Goal: Information Seeking & Learning: Check status

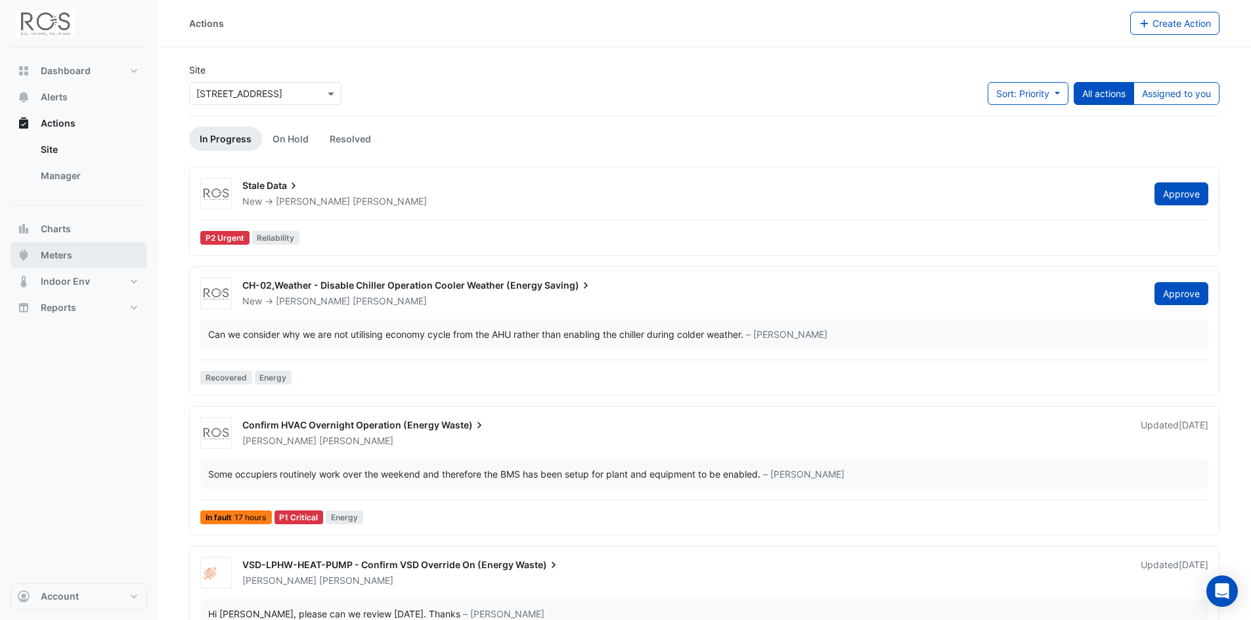
click at [58, 255] on span "Meters" at bounding box center [57, 255] width 32 height 13
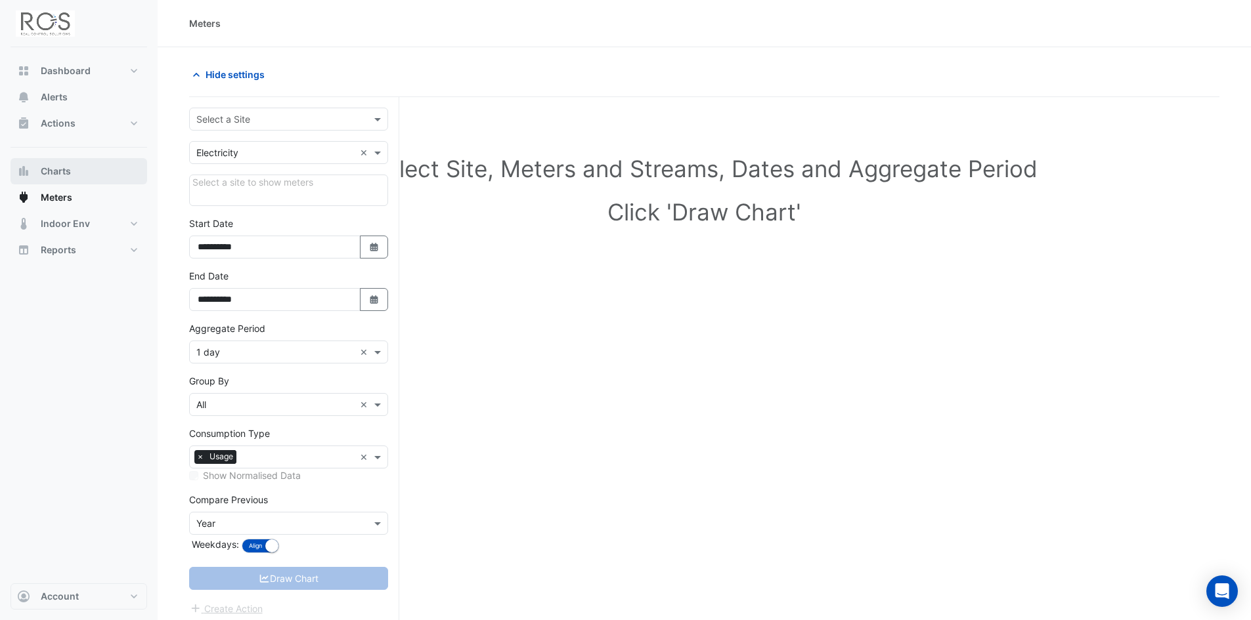
click at [61, 163] on button "Charts" at bounding box center [79, 171] width 137 height 26
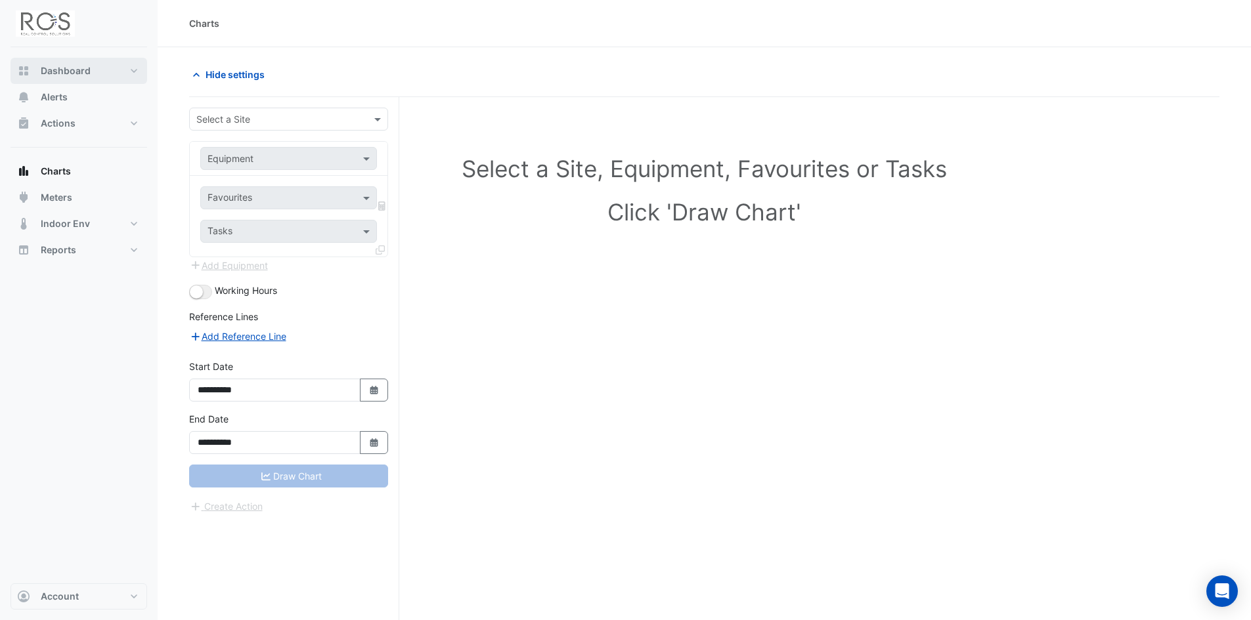
click at [68, 74] on span "Dashboard" at bounding box center [66, 70] width 50 height 13
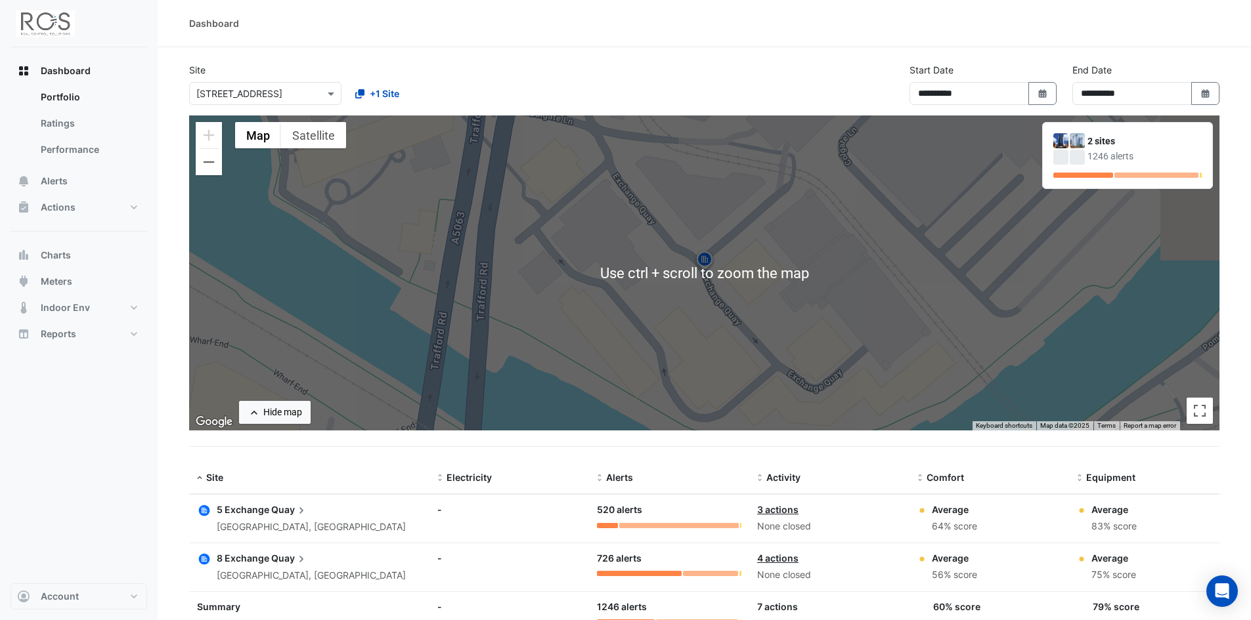
scroll to position [48, 0]
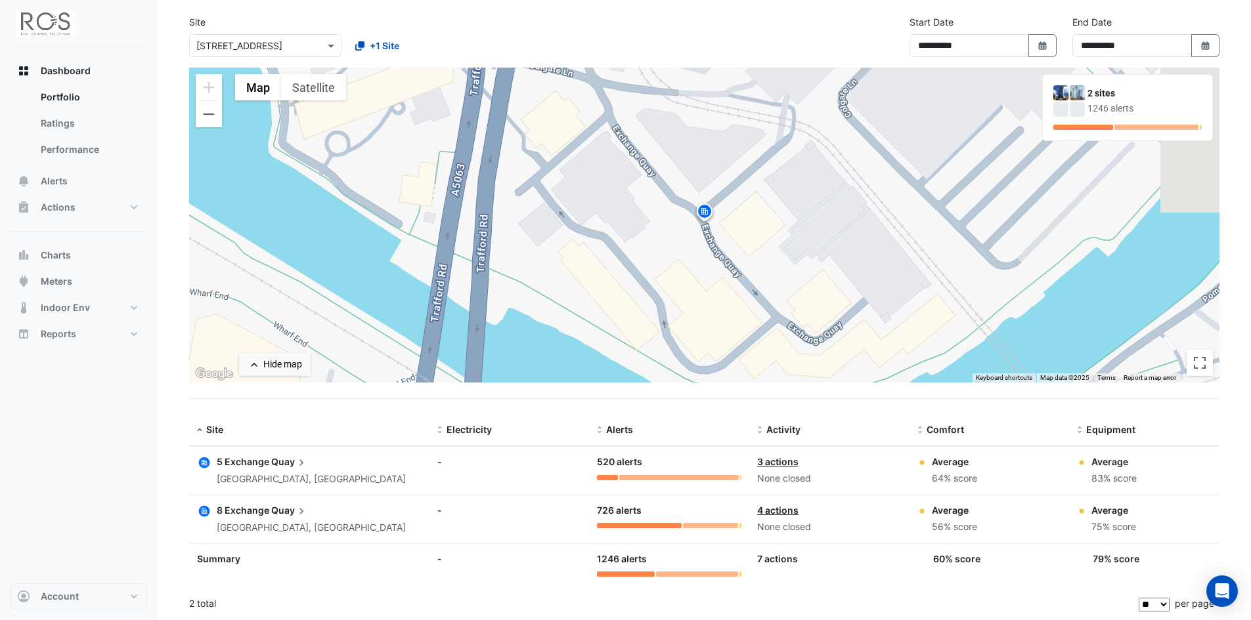
click at [784, 465] on link "3 actions" at bounding box center [777, 461] width 41 height 11
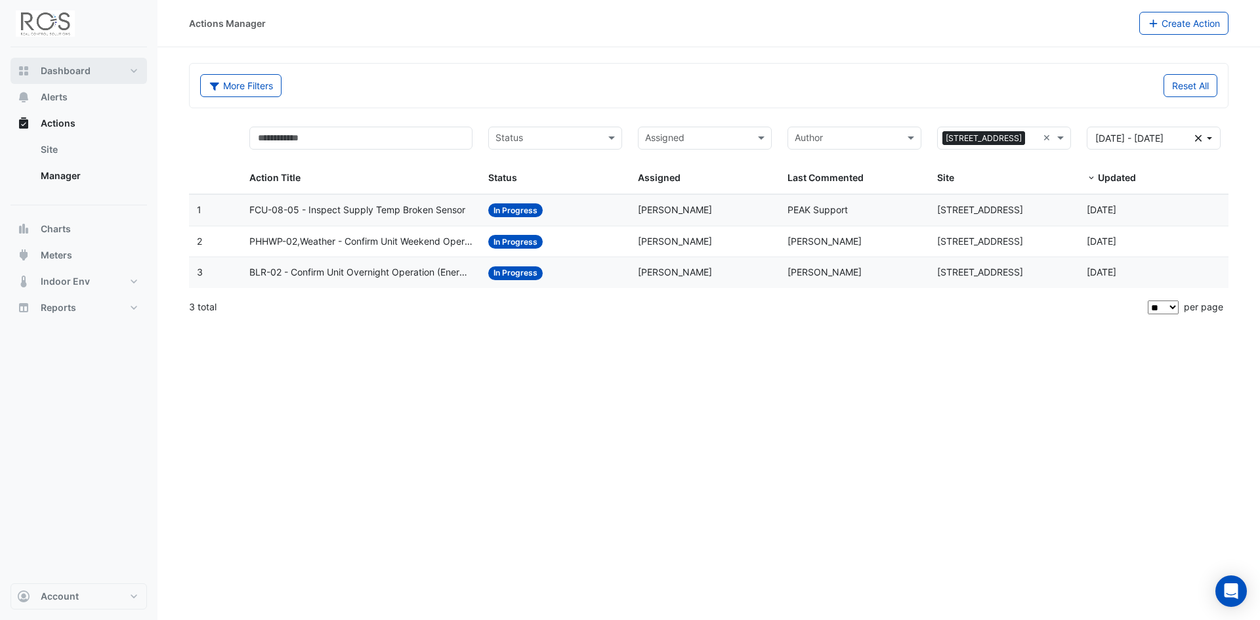
click at [54, 70] on span "Dashboard" at bounding box center [66, 70] width 50 height 13
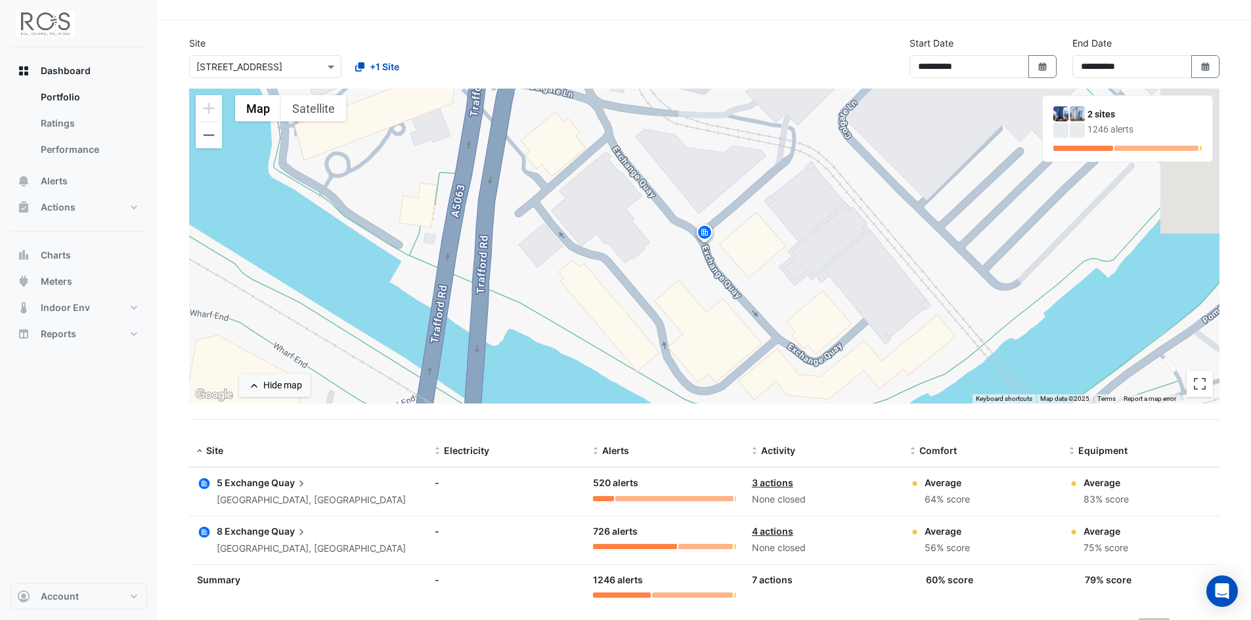
scroll to position [48, 0]
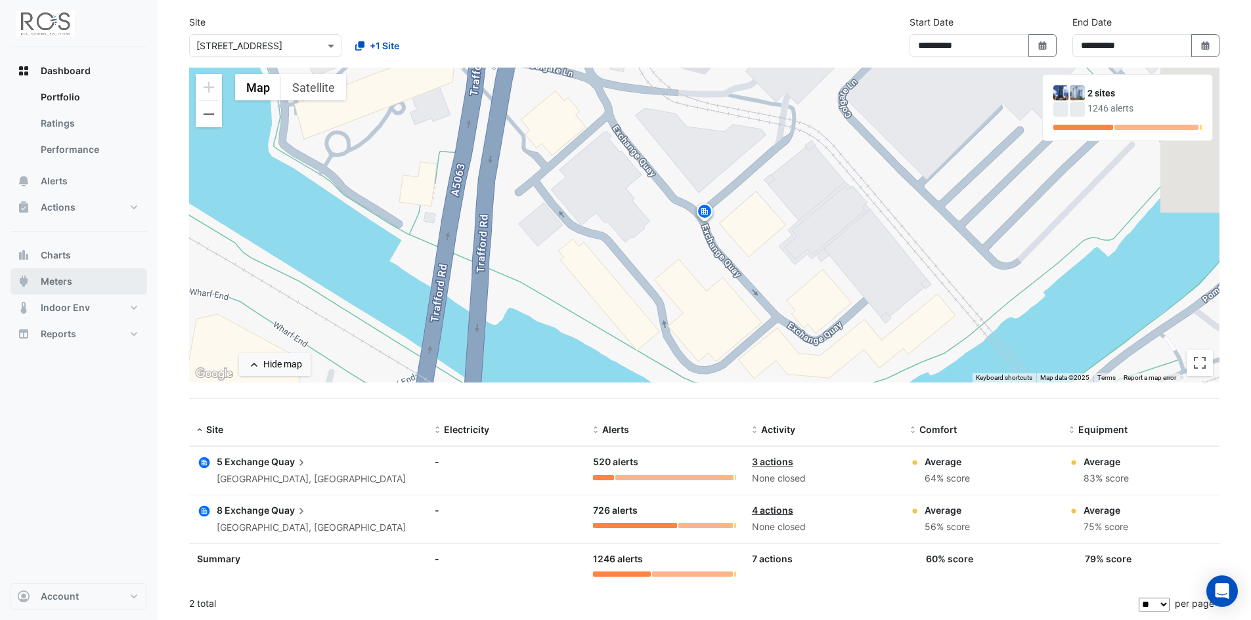
click at [62, 285] on span "Meters" at bounding box center [57, 281] width 32 height 13
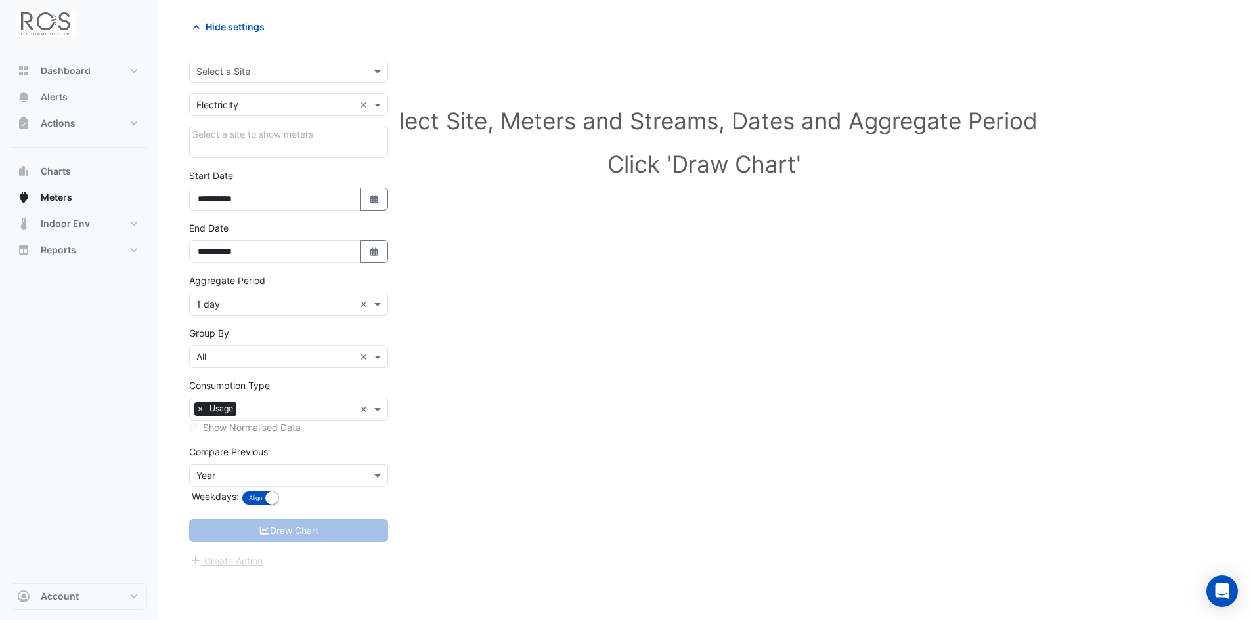
click at [246, 71] on input "text" at bounding box center [275, 72] width 158 height 14
click at [234, 103] on span "[STREET_ADDRESS]" at bounding box center [243, 99] width 86 height 11
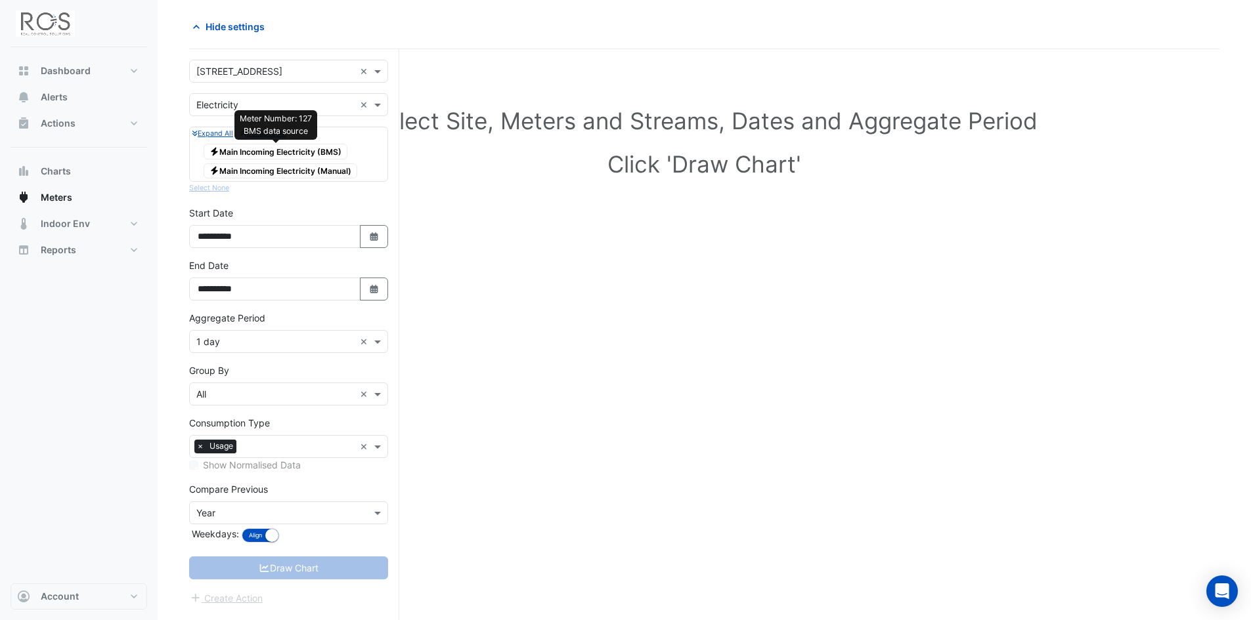
click at [264, 153] on span "Electricity Main Incoming Electricity (BMS)" at bounding box center [275, 152] width 144 height 16
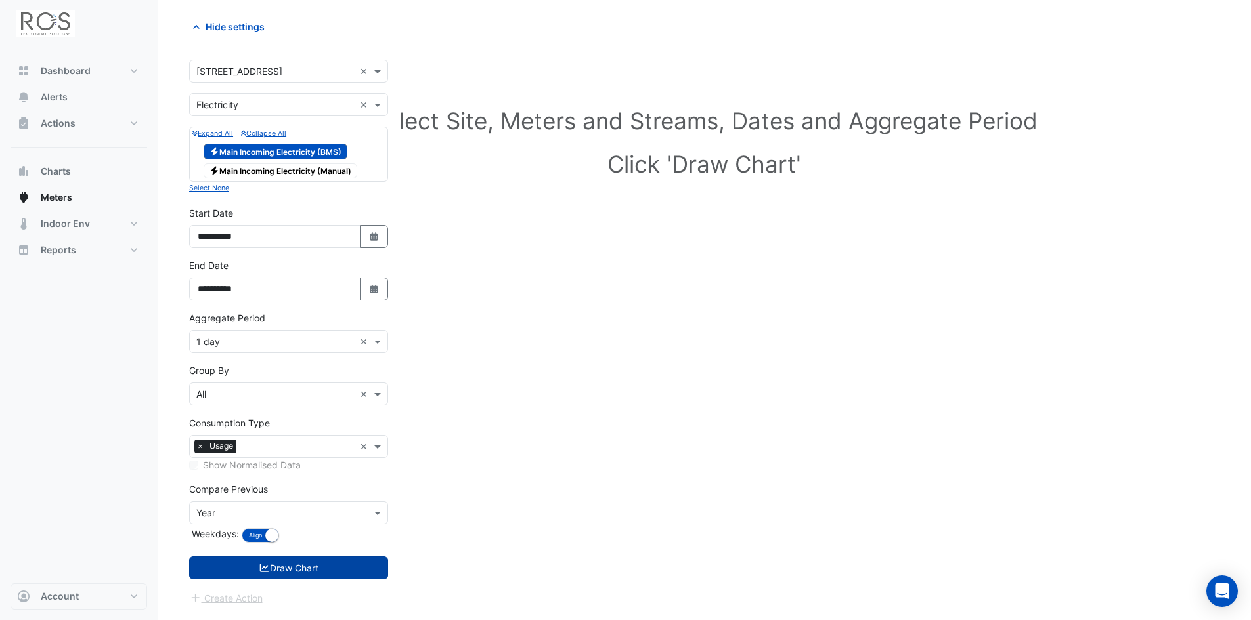
click at [267, 567] on icon "submit" at bounding box center [265, 568] width 12 height 9
